Goal: Task Accomplishment & Management: Manage account settings

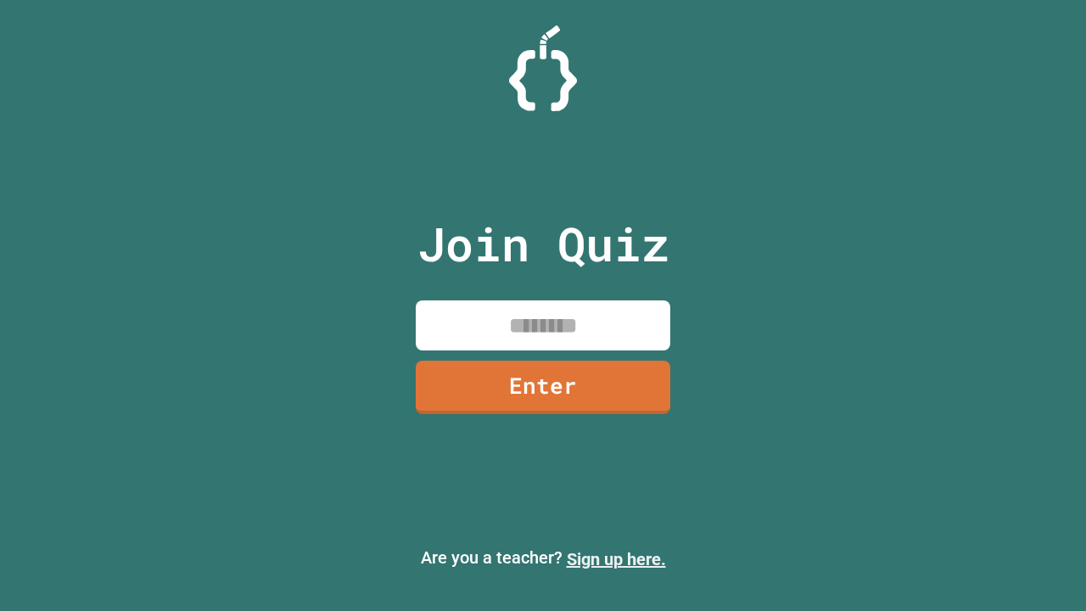
click at [616, 559] on link "Sign up here." at bounding box center [616, 559] width 99 height 20
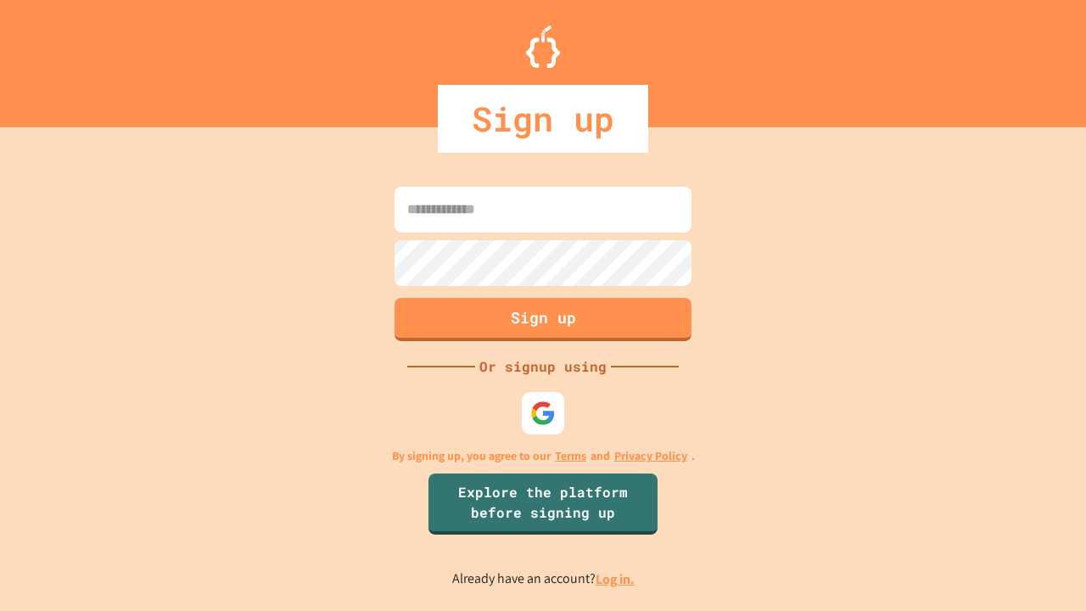
click at [616, 578] on link "Log in." at bounding box center [614, 579] width 39 height 18
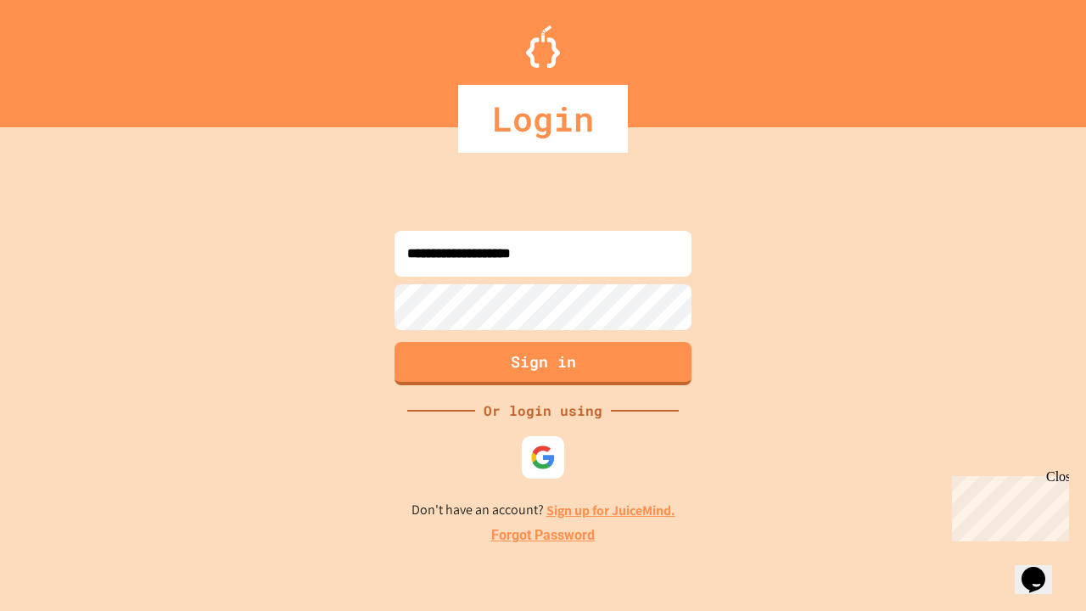
type input "**********"
